Goal: Find specific page/section: Find specific page/section

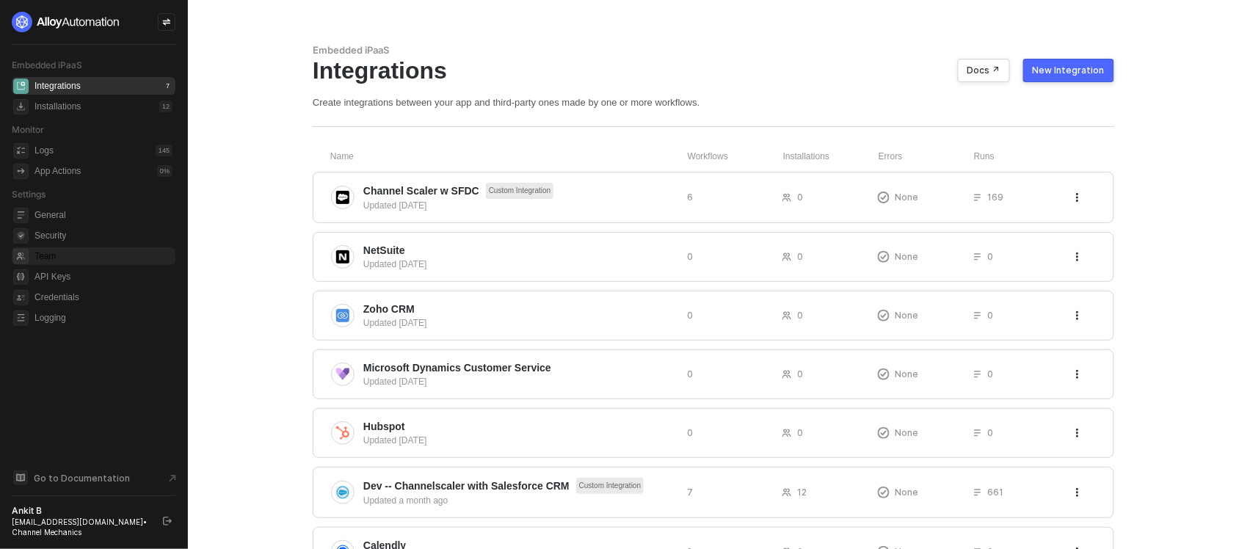
click at [70, 254] on span "Team" at bounding box center [104, 256] width 138 height 18
click at [82, 257] on span "Team" at bounding box center [104, 256] width 138 height 18
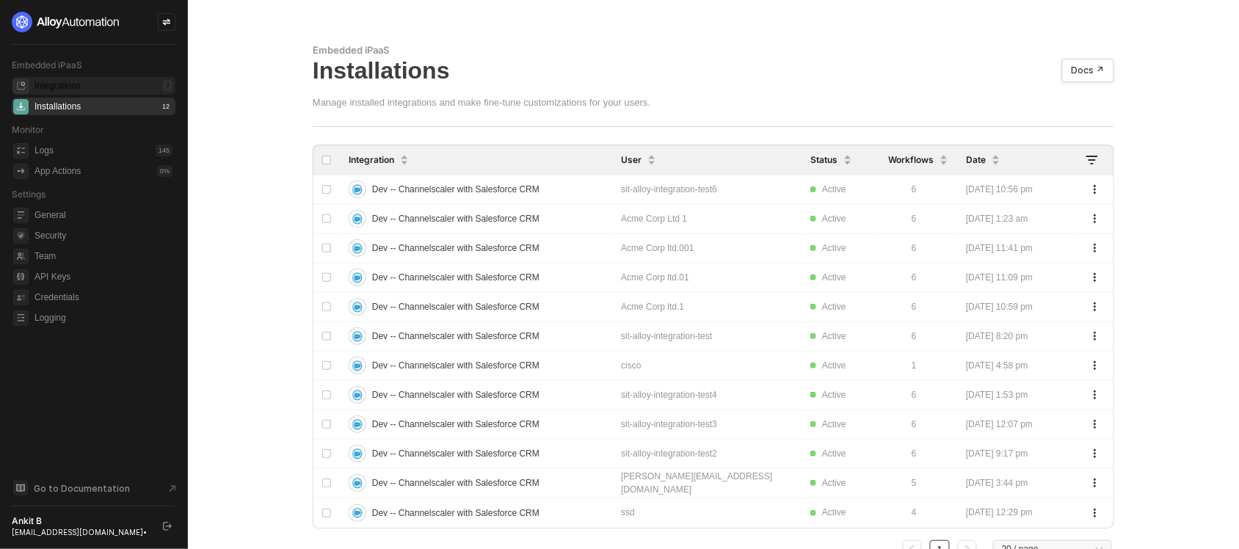
click at [64, 84] on div "Integrations" at bounding box center [58, 86] width 46 height 12
